Goal: Task Accomplishment & Management: Manage account settings

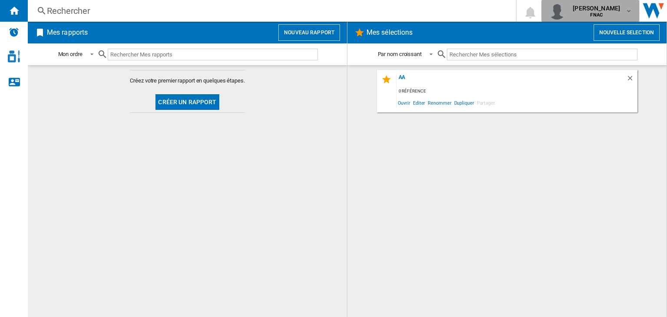
click at [631, 11] on md-icon "button" at bounding box center [628, 10] width 7 height 7
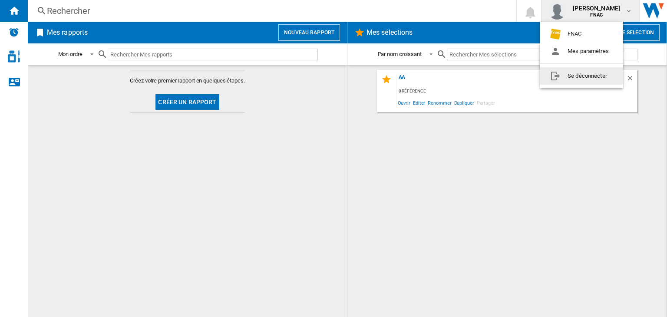
click at [579, 75] on button "Se déconnecter" at bounding box center [581, 75] width 83 height 17
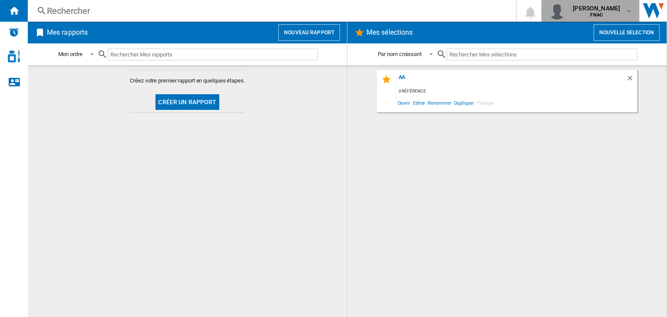
click at [625, 11] on md-icon "button" at bounding box center [628, 10] width 7 height 7
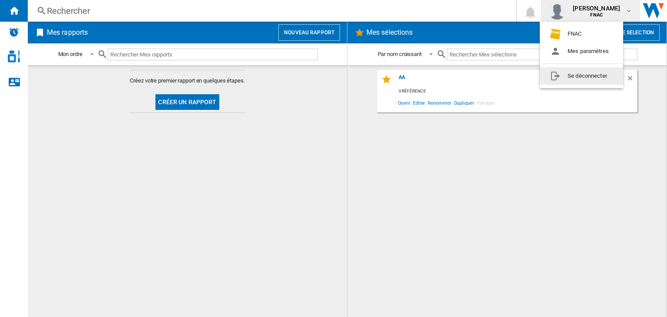
click at [572, 77] on button "Se déconnecter" at bounding box center [581, 75] width 83 height 17
